Goal: Download file/media

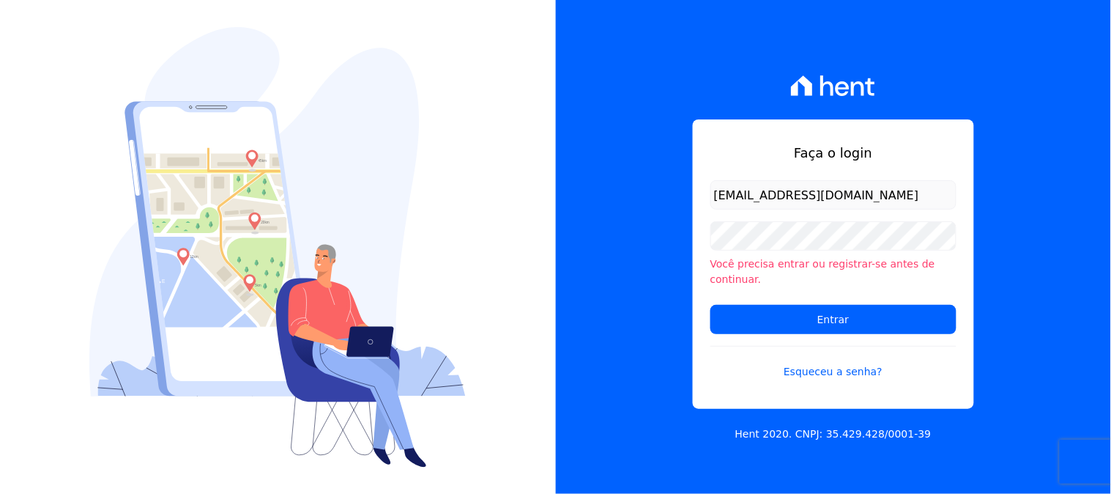
type input "[EMAIL_ADDRESS][DOMAIN_NAME]"
click at [710, 305] on input "Entrar" at bounding box center [833, 319] width 246 height 29
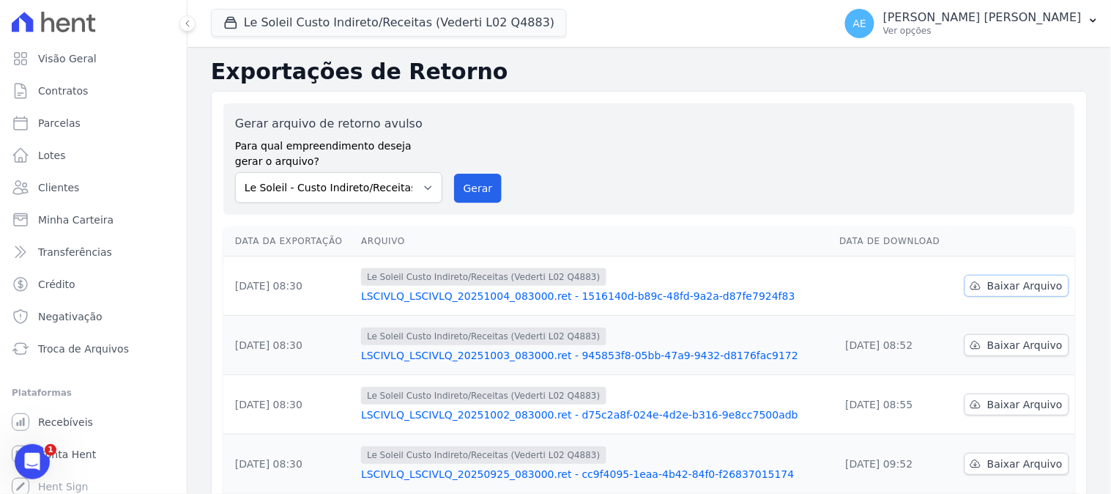
click at [1008, 286] on span "Baixar Arquivo" at bounding box center [1024, 285] width 75 height 15
click at [341, 18] on button "Le Soleil Custo Indireto/Receitas (Vederti L02 Q4883)" at bounding box center [389, 23] width 356 height 28
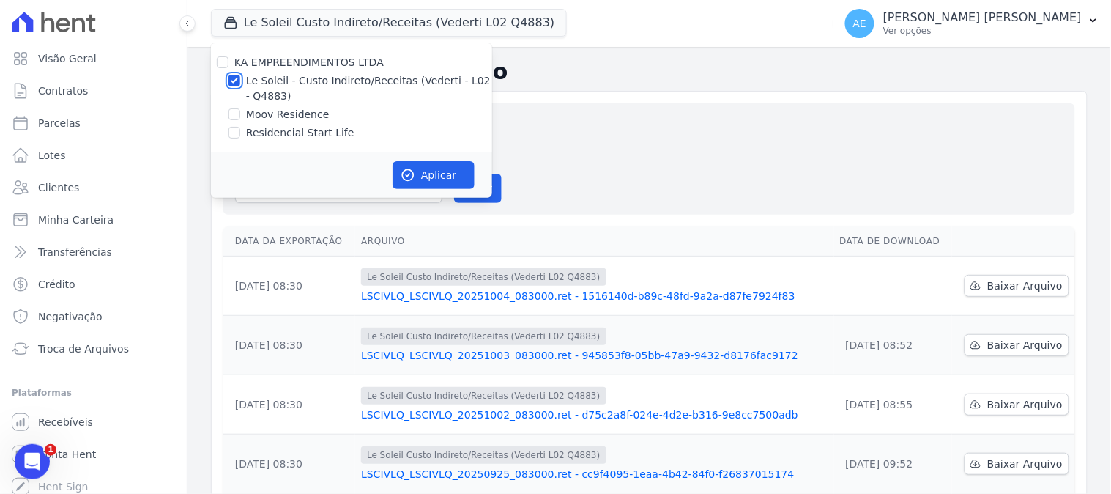
click at [233, 79] on input "Le Soleil - Custo Indireto/Receitas (Vederti - L02 - Q4883)" at bounding box center [234, 81] width 12 height 12
checkbox input "false"
click at [228, 126] on div at bounding box center [234, 132] width 12 height 15
click at [231, 120] on div at bounding box center [234, 114] width 12 height 15
click at [246, 114] on label "Moov Residence" at bounding box center [287, 114] width 83 height 15
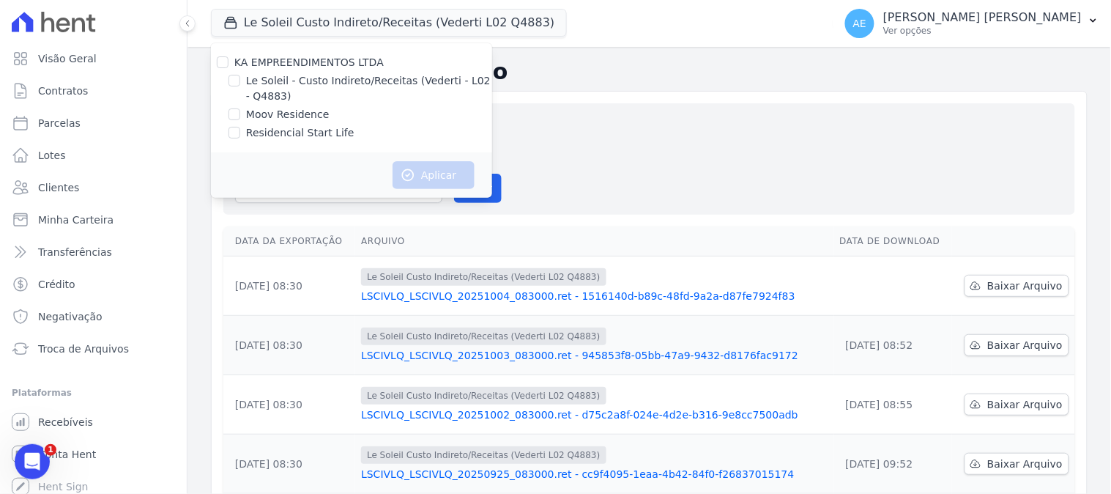
click at [240, 114] on input "Moov Residence" at bounding box center [234, 114] width 12 height 12
checkbox input "true"
click at [460, 176] on button "Aplicar" at bounding box center [434, 175] width 82 height 28
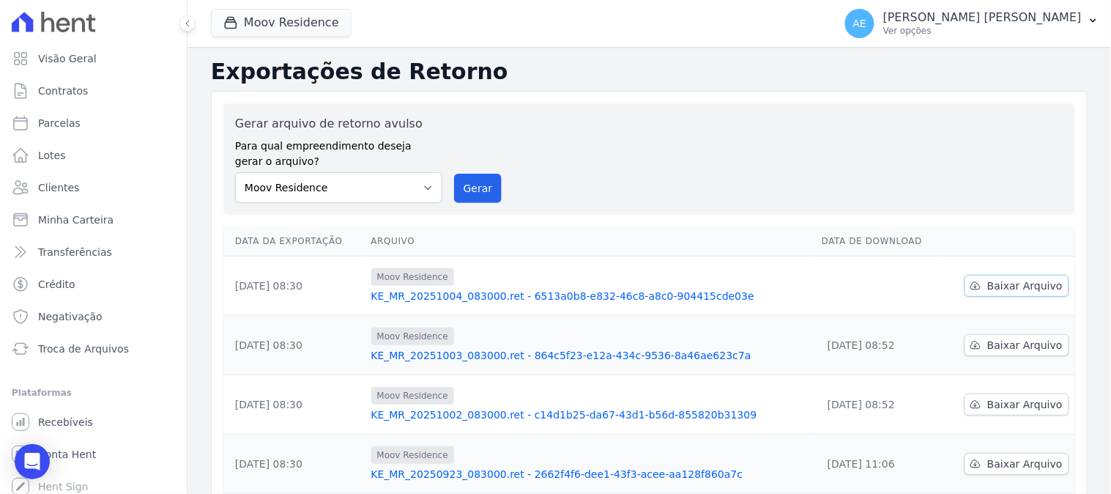
click at [1015, 290] on span "Baixar Arquivo" at bounding box center [1024, 285] width 75 height 15
click at [243, 35] on button "Moov Residence" at bounding box center [281, 23] width 141 height 28
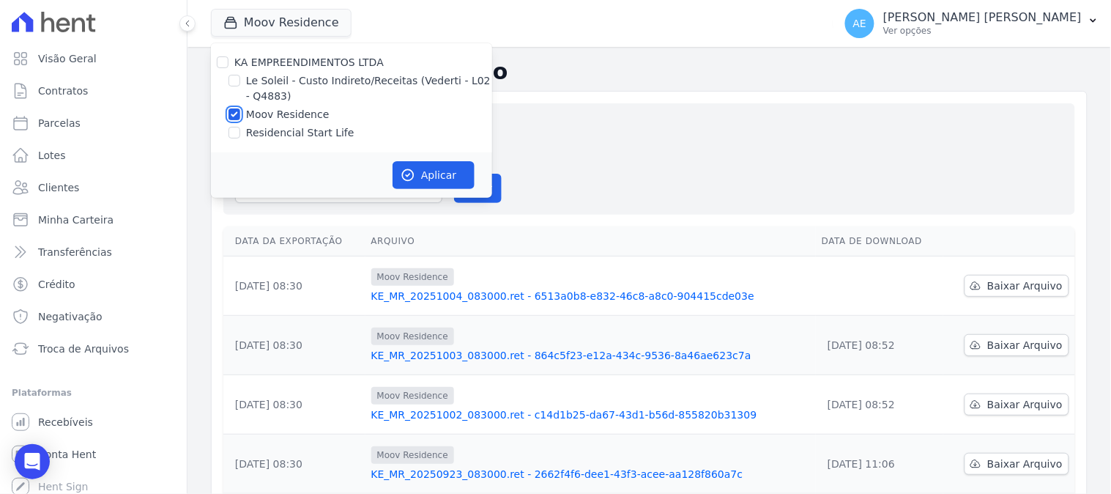
click at [232, 112] on input "Moov Residence" at bounding box center [234, 114] width 12 height 12
checkbox input "false"
click at [232, 128] on input "Residencial Start Life" at bounding box center [234, 133] width 12 height 12
checkbox input "true"
click at [440, 174] on button "Aplicar" at bounding box center [434, 175] width 82 height 28
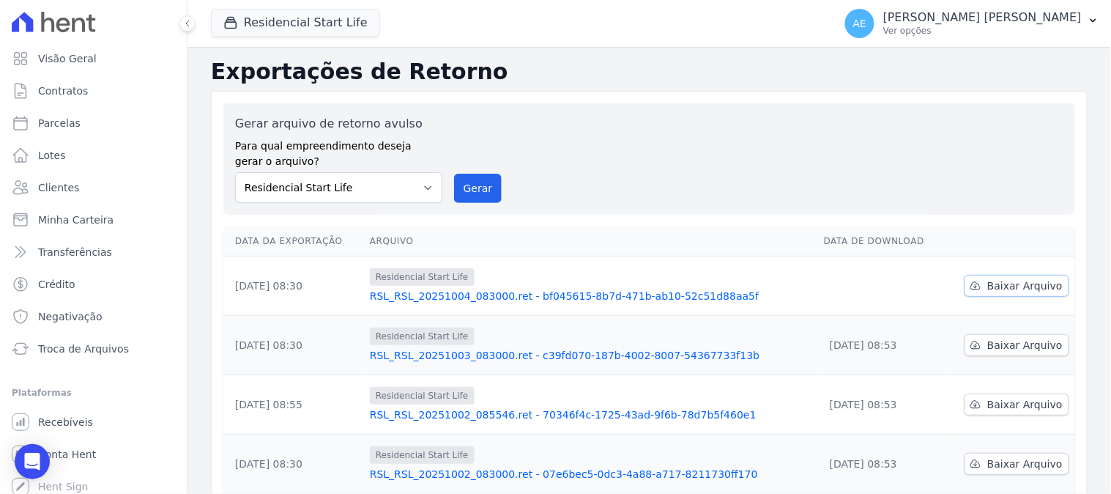
click at [1019, 296] on link "Baixar Arquivo" at bounding box center [1017, 286] width 105 height 22
